Goal: Check status: Check status

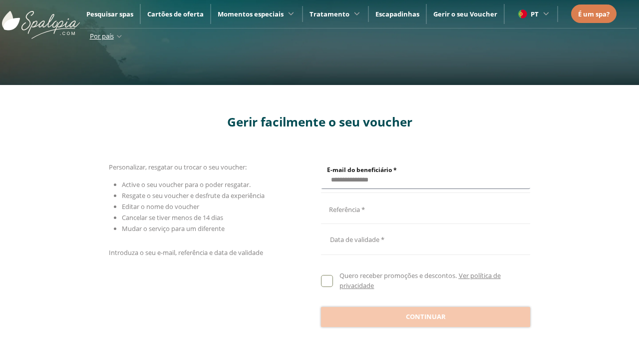
type input "**********"
click at [424, 208] on input "E-mail do beneficiário *" at bounding box center [424, 207] width 206 height 17
type input "**********"
click at [426, 239] on div at bounding box center [425, 239] width 209 height 24
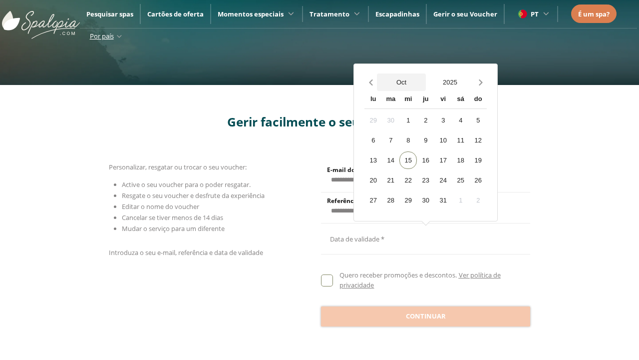
click at [402, 82] on button "Oct" at bounding box center [401, 81] width 49 height 17
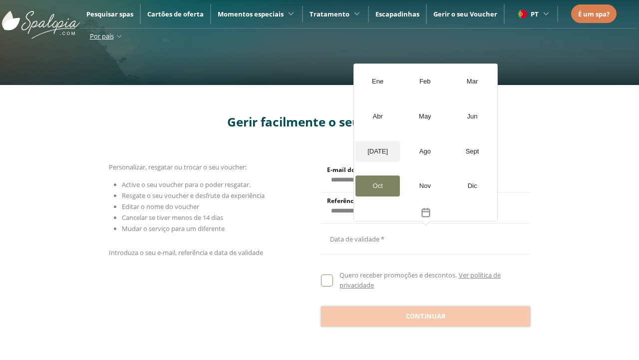
click at [378, 151] on div "[DATE]" at bounding box center [378, 151] width 44 height 21
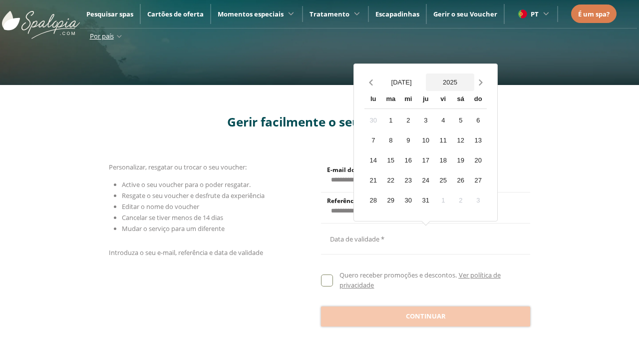
click at [450, 82] on button "2025" at bounding box center [450, 81] width 49 height 17
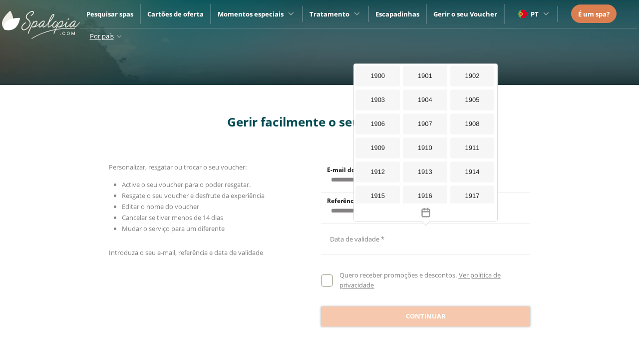
scroll to position [890, 0]
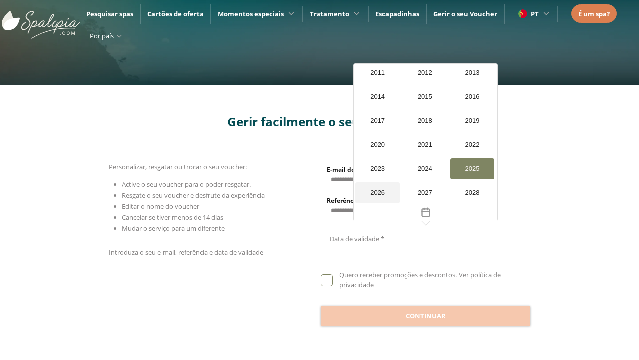
click at [377, 193] on div "2026" at bounding box center [378, 192] width 44 height 21
click at [376, 179] on div "20" at bounding box center [384, 179] width 17 height 17
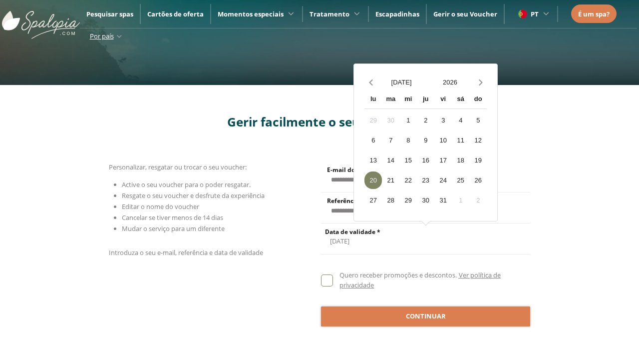
scroll to position [0, 0]
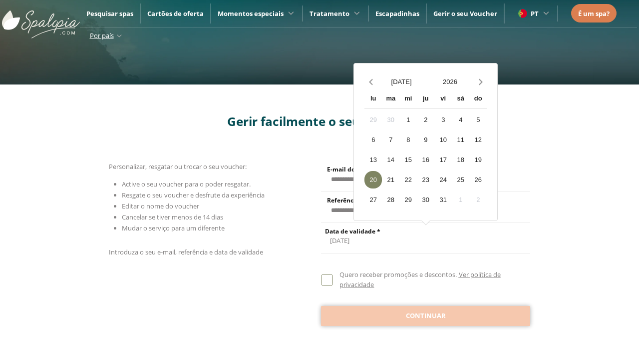
click at [426, 315] on span "Continuar" at bounding box center [426, 316] width 40 height 10
